Goal: Find specific page/section: Find specific page/section

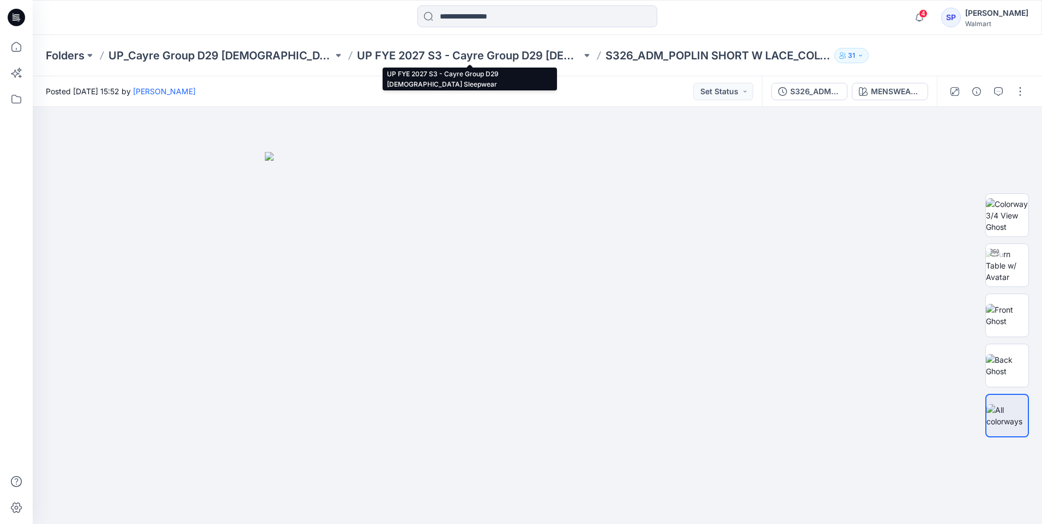
click at [483, 52] on p "UP FYE 2027 S3 - Cayre Group D29 [DEMOGRAPHIC_DATA] Sleepwear" at bounding box center [469, 55] width 224 height 15
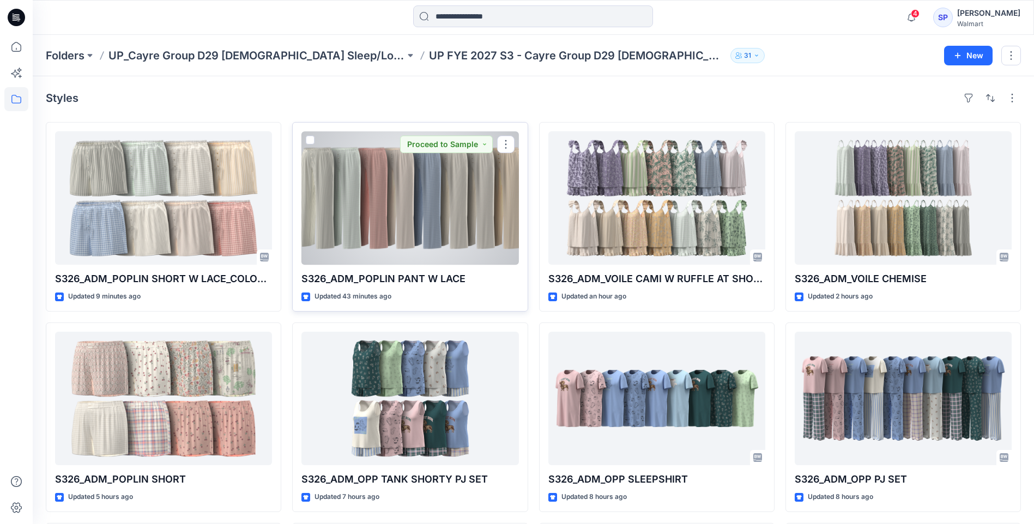
click at [447, 231] on div at bounding box center [409, 197] width 217 height 133
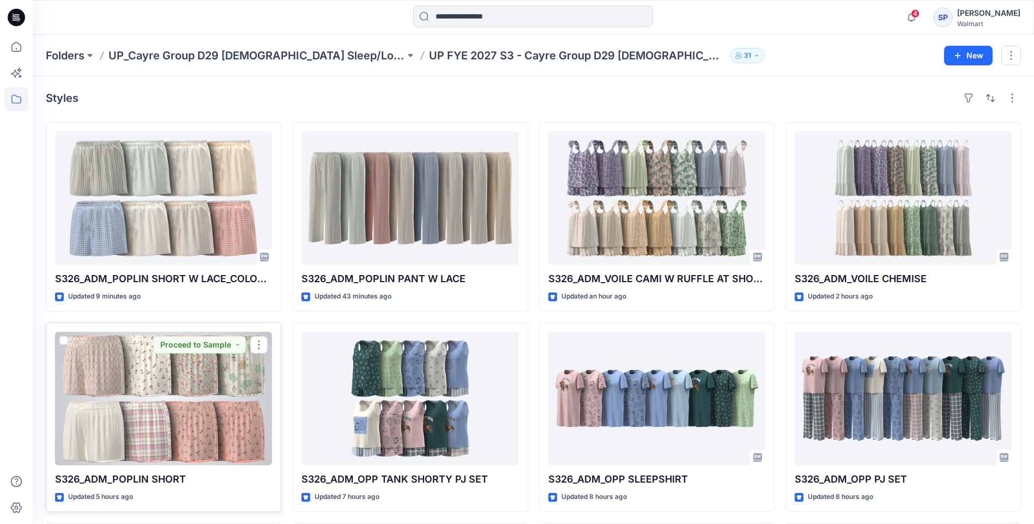
click at [167, 384] on div at bounding box center [163, 398] width 217 height 133
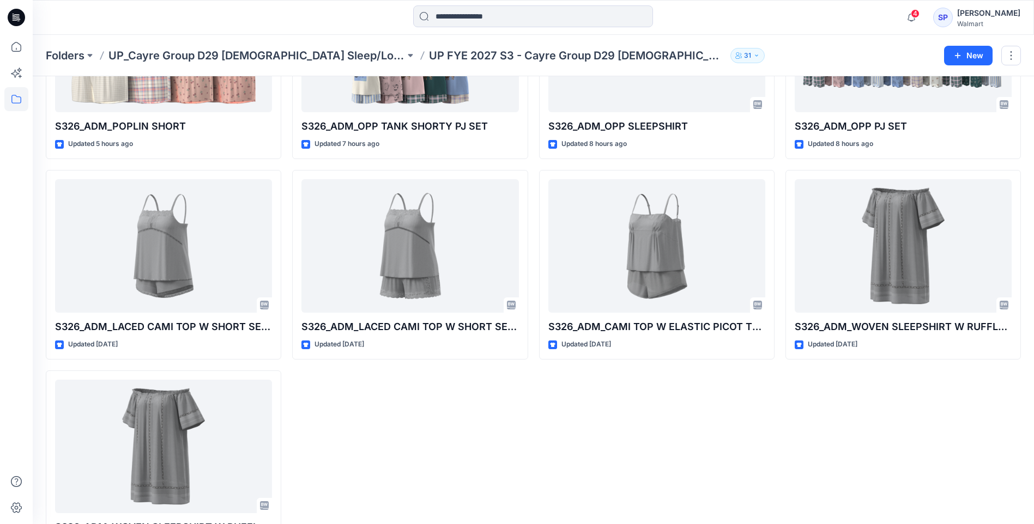
scroll to position [402, 0]
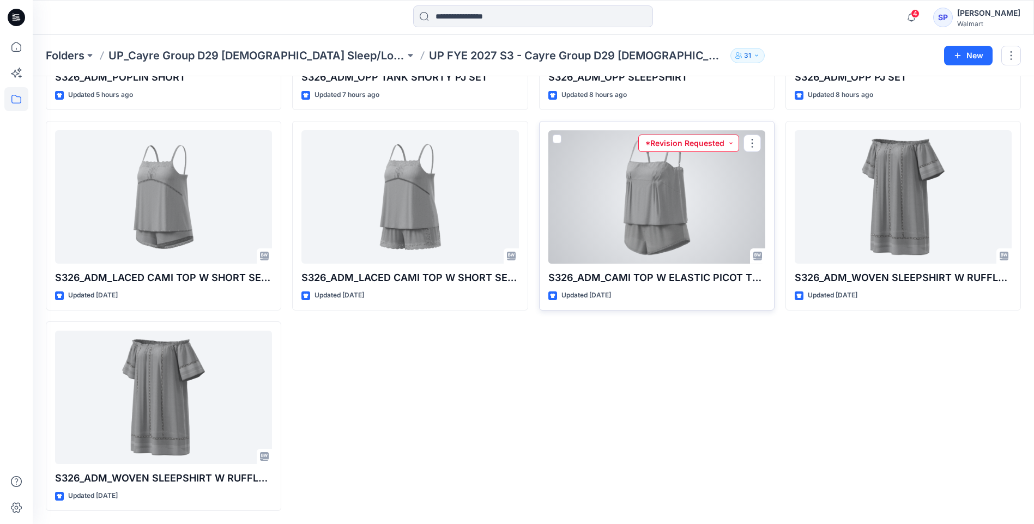
click at [702, 143] on button "*Revision Requested" at bounding box center [688, 143] width 101 height 17
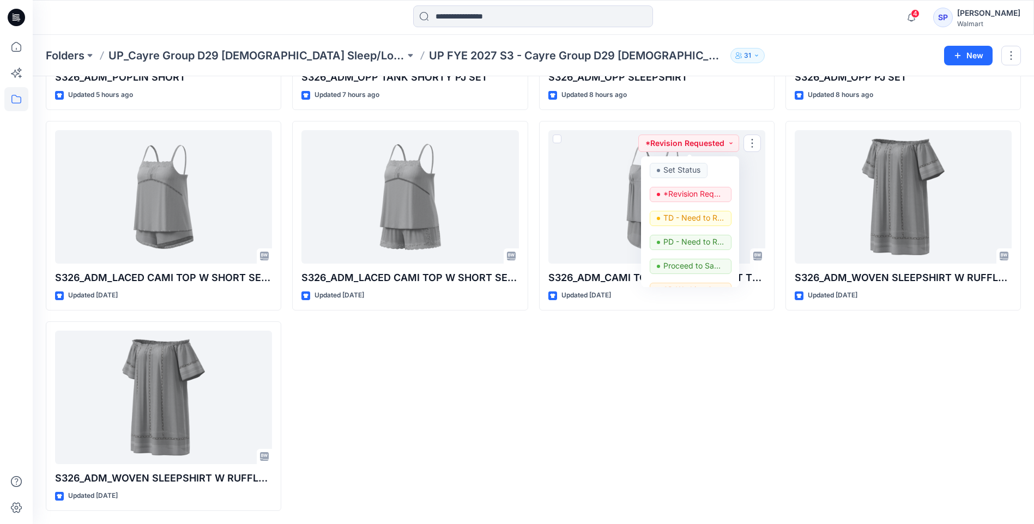
click at [693, 311] on div "S326_ADM_VOILE CAMI W RUFFLE AT SHOULDER AND SHORT SET Updated 2 hours ago S326…" at bounding box center [656, 115] width 235 height 791
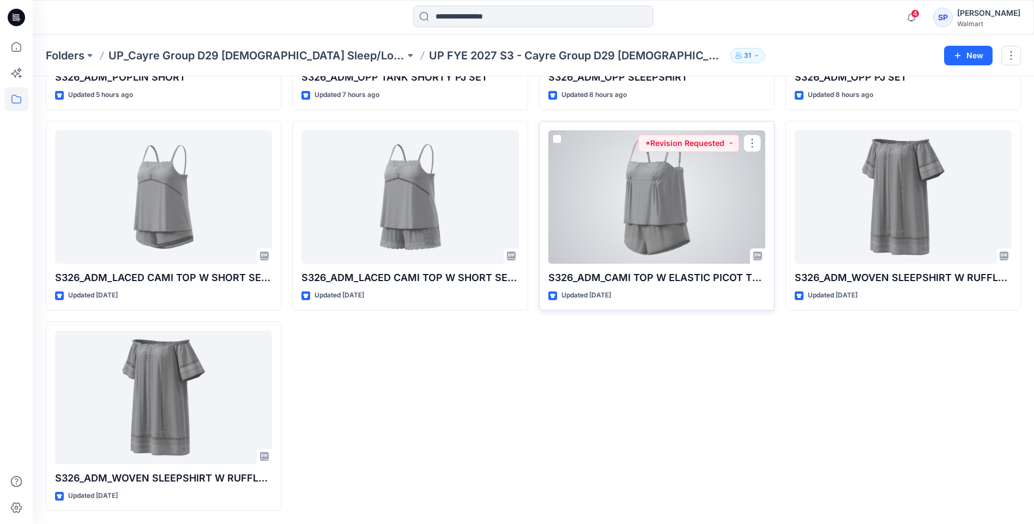
click at [677, 217] on div at bounding box center [656, 196] width 217 height 133
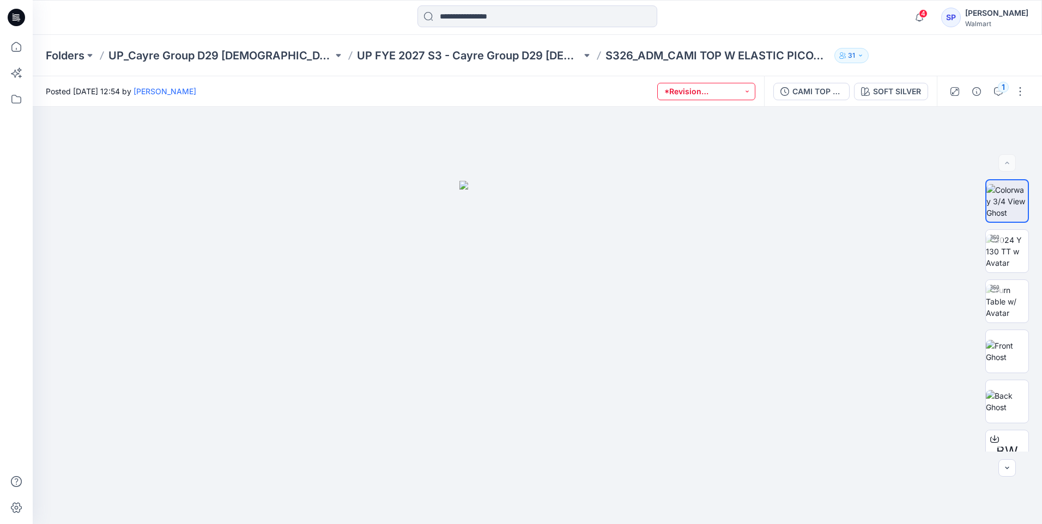
click at [750, 92] on button "*Revision Requested" at bounding box center [706, 91] width 98 height 17
click at [821, 252] on div at bounding box center [537, 315] width 1009 height 417
click at [1003, 92] on div "1" at bounding box center [1003, 87] width 11 height 11
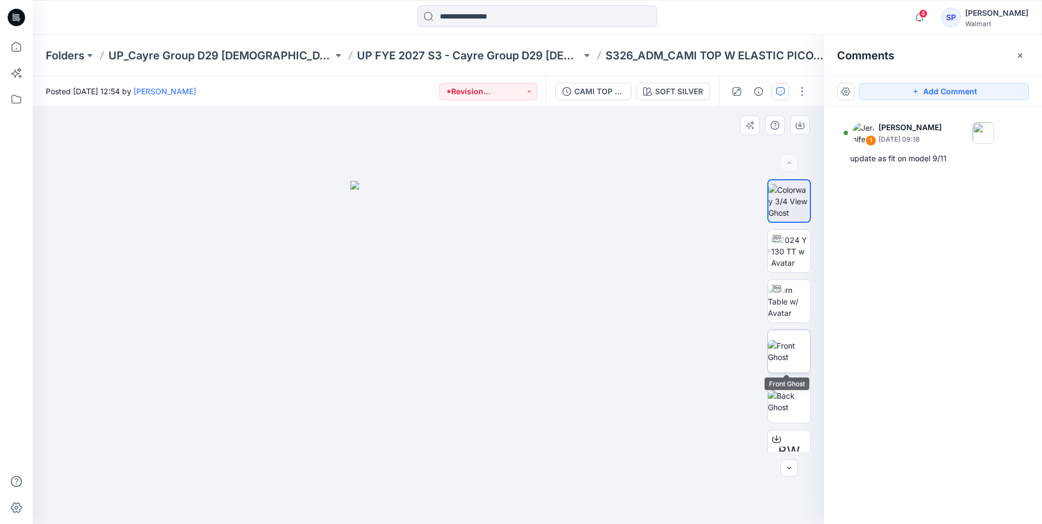
click at [788, 360] on img at bounding box center [789, 351] width 42 height 23
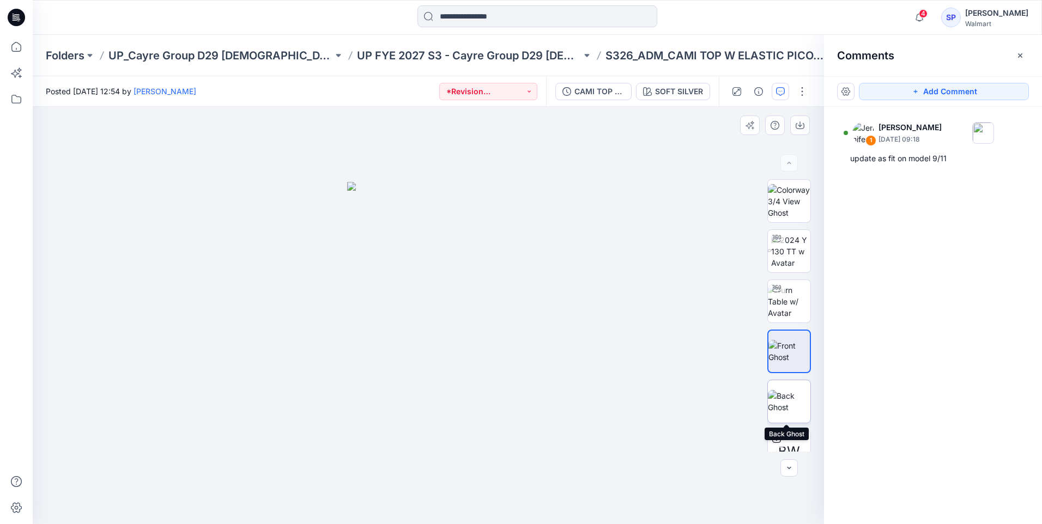
click at [782, 405] on img at bounding box center [789, 401] width 42 height 23
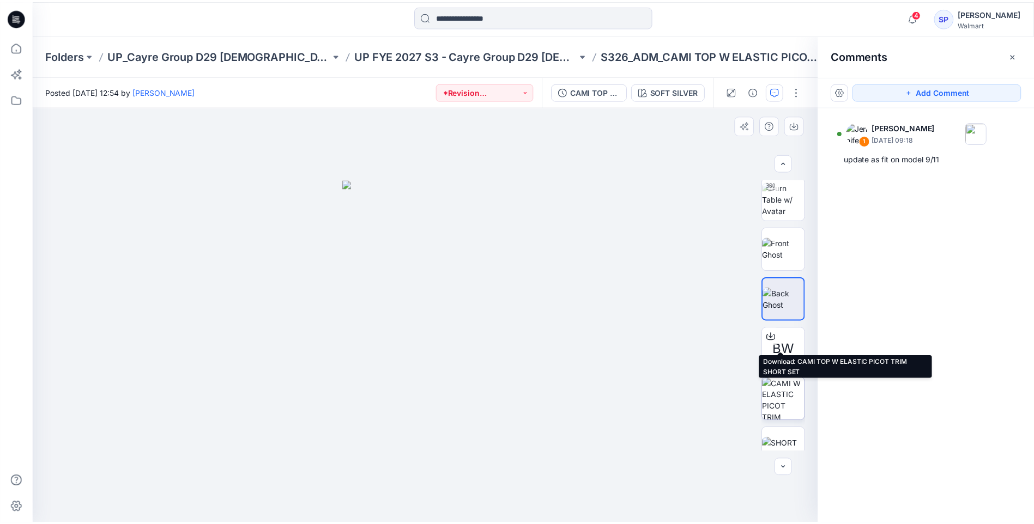
scroll to position [122, 0]
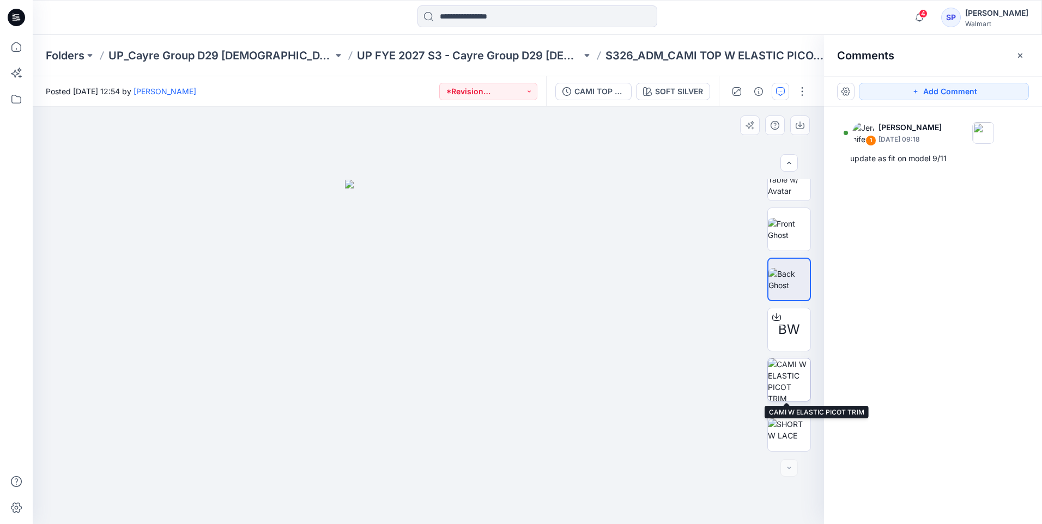
click at [787, 398] on img at bounding box center [789, 380] width 42 height 42
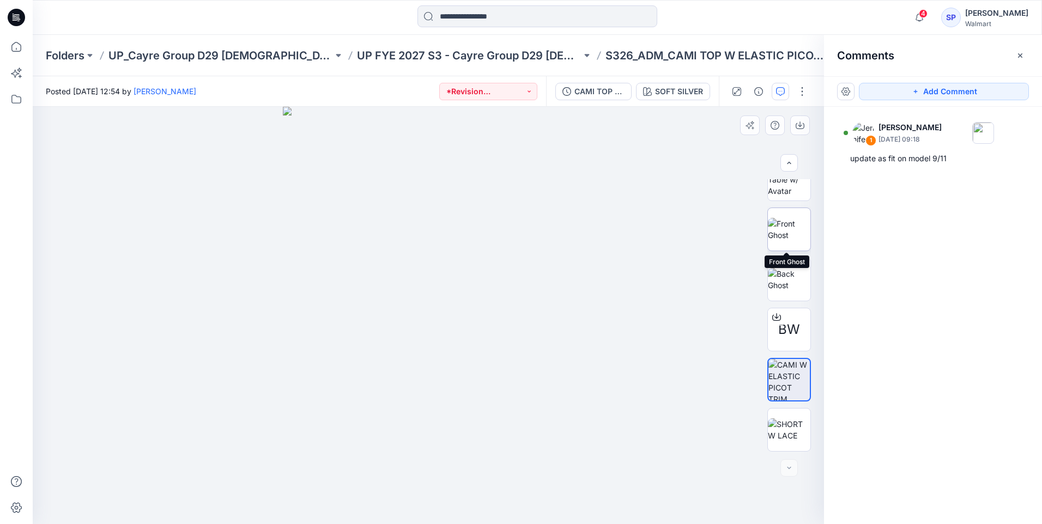
click at [793, 239] on img at bounding box center [789, 229] width 42 height 23
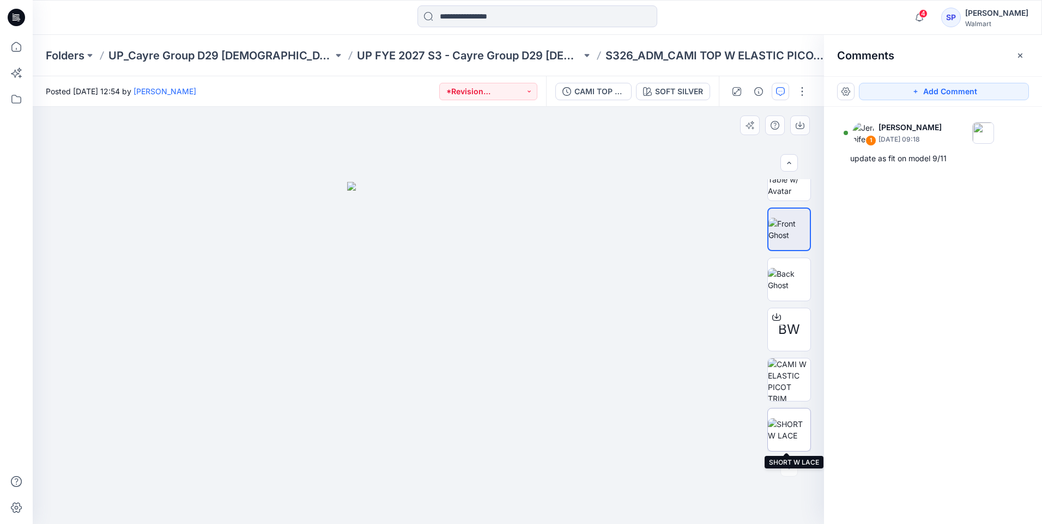
click at [786, 440] on img at bounding box center [789, 429] width 42 height 23
click at [696, 303] on div at bounding box center [428, 315] width 791 height 417
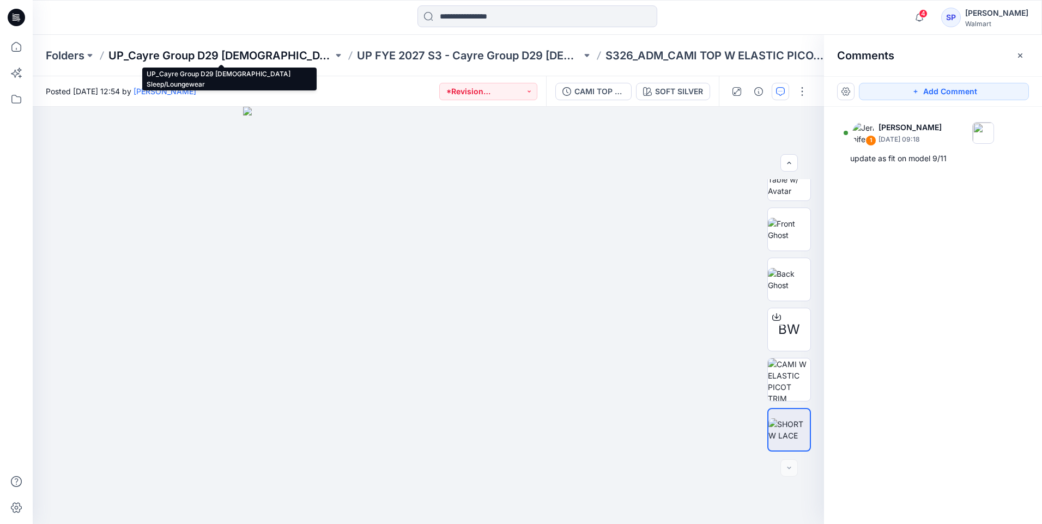
click at [244, 54] on p "UP_Cayre Group D29 [DEMOGRAPHIC_DATA] Sleep/Loungewear" at bounding box center [220, 55] width 224 height 15
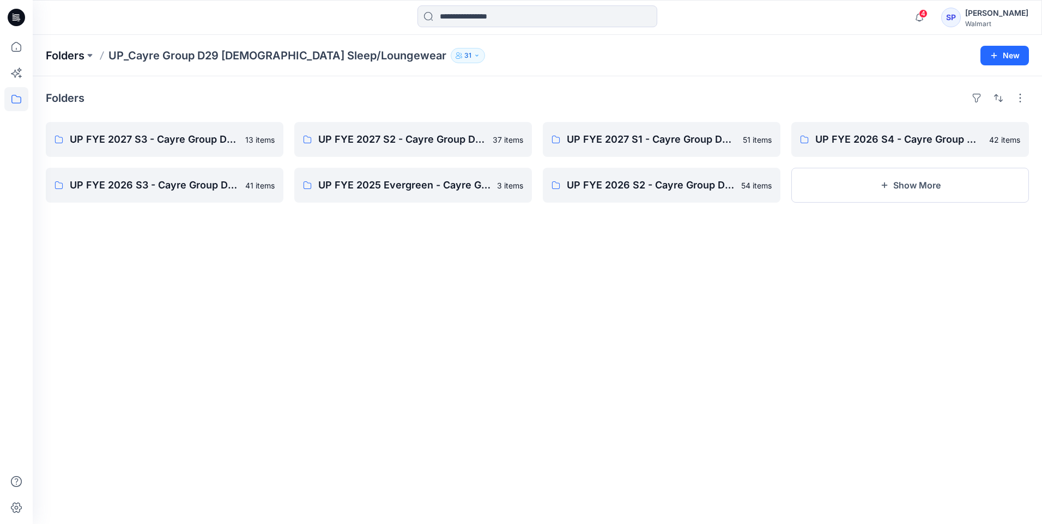
click at [68, 56] on p "Folders" at bounding box center [65, 55] width 39 height 15
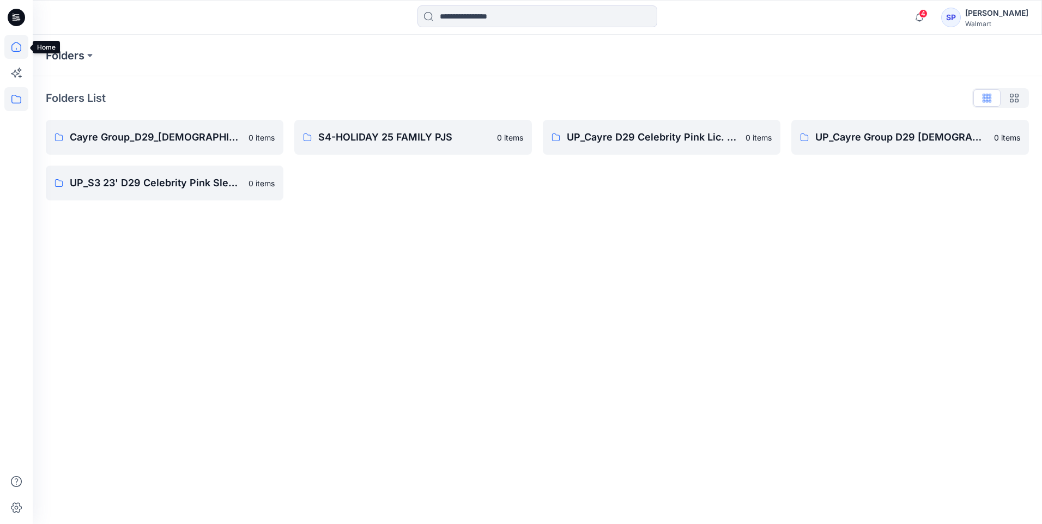
click at [13, 48] on icon at bounding box center [16, 47] width 24 height 24
